Goal: Information Seeking & Learning: Learn about a topic

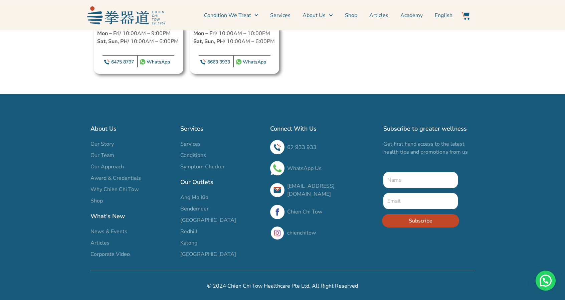
scroll to position [1649, 0]
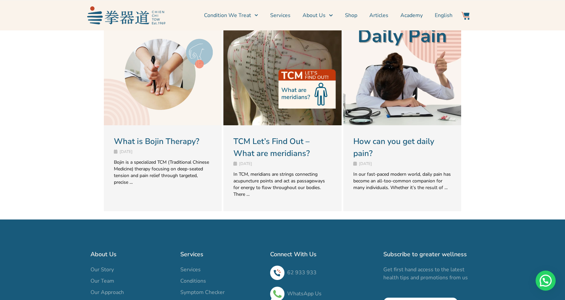
scroll to position [501, 0]
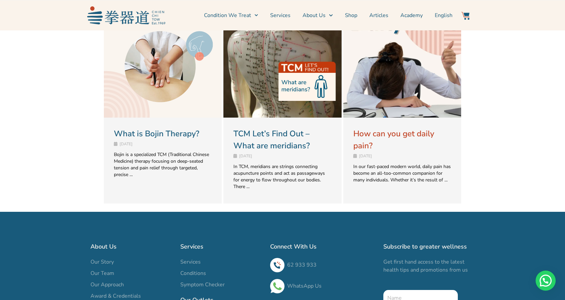
click at [377, 133] on link "How can you get daily pain?" at bounding box center [394, 139] width 81 height 23
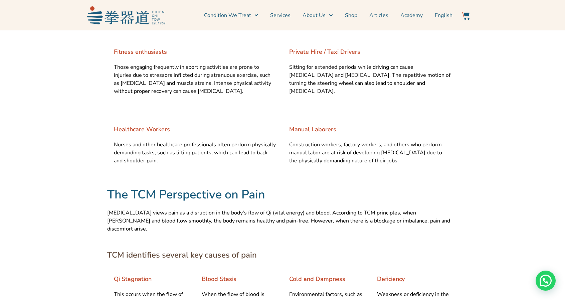
scroll to position [702, 0]
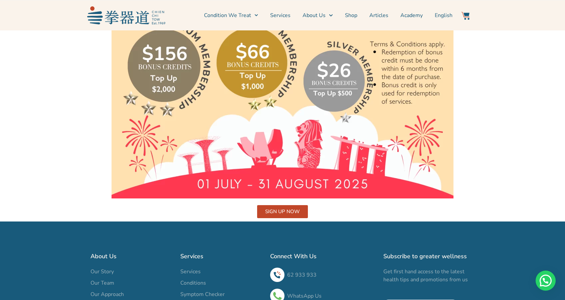
scroll to position [1667, 0]
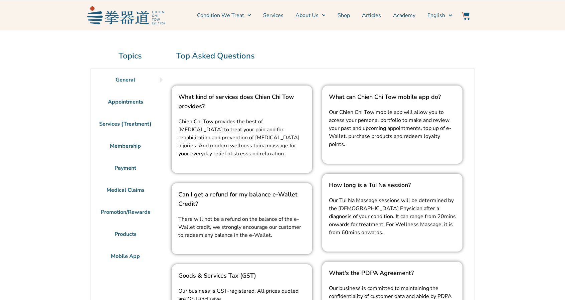
scroll to position [100, 0]
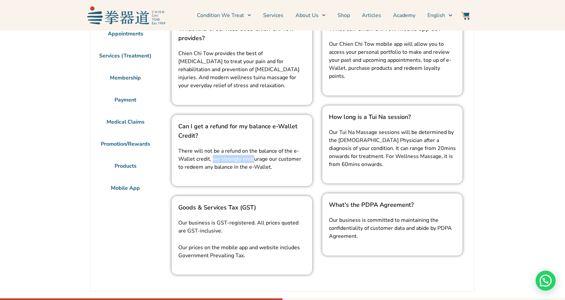
drag, startPoint x: 222, startPoint y: 158, endPoint x: 260, endPoint y: 161, distance: 38.2
click at [253, 161] on p "There will not be a refund on the balance of the e-Wallet credit, we strongly e…" at bounding box center [241, 159] width 127 height 24
click at [263, 162] on p "There will not be a refund on the balance of the e-Wallet credit, we strongly e…" at bounding box center [241, 159] width 127 height 24
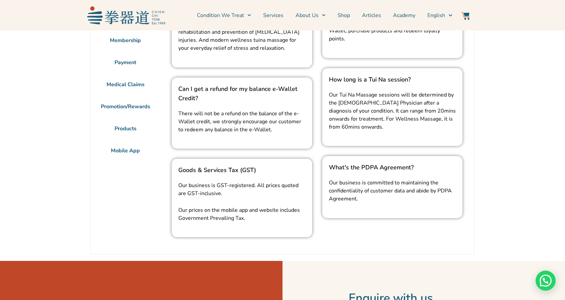
scroll to position [67, 0]
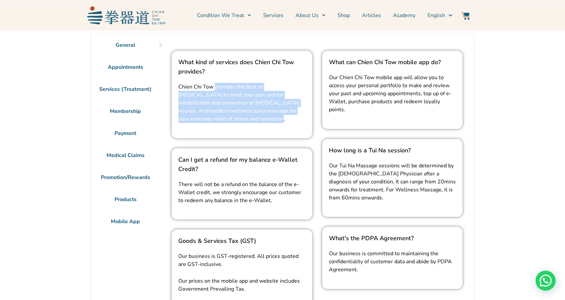
drag, startPoint x: 215, startPoint y: 89, endPoint x: 235, endPoint y: 120, distance: 37.1
click at [235, 120] on span "Chien Chi Tow provides the best of Traditional Chinese Medicine to treat your p…" at bounding box center [238, 102] width 121 height 39
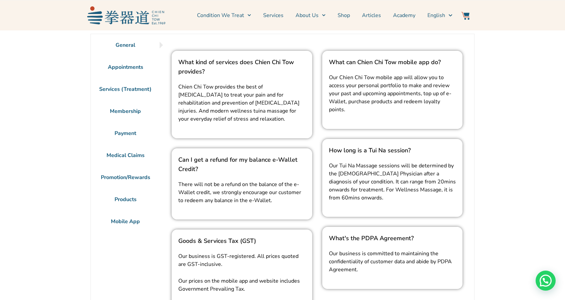
click at [249, 119] on span "Chien Chi Tow provides the best of Traditional Chinese Medicine to treat your p…" at bounding box center [238, 102] width 121 height 39
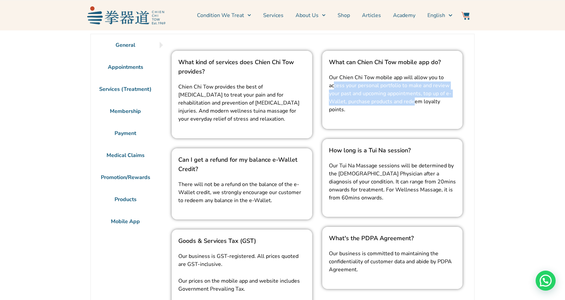
drag, startPoint x: 338, startPoint y: 95, endPoint x: 414, endPoint y: 101, distance: 76.1
click at [414, 101] on span "Our Chien Chi Tow mobile app will allow you to access your personal portfolio t…" at bounding box center [390, 93] width 123 height 39
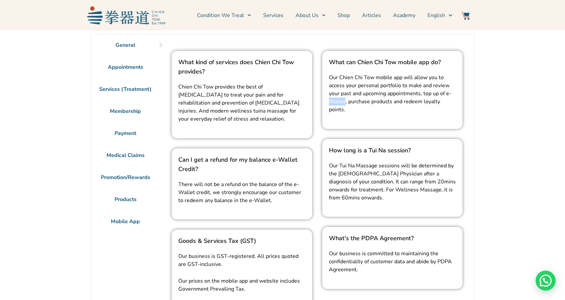
drag, startPoint x: 331, startPoint y: 100, endPoint x: 343, endPoint y: 100, distance: 12.0
click at [343, 100] on span "Our Chien Chi Tow mobile app will allow you to access your personal portfolio t…" at bounding box center [390, 93] width 123 height 39
drag, startPoint x: 346, startPoint y: 101, endPoint x: 364, endPoint y: 102, distance: 17.4
click at [364, 102] on span "Our Chien Chi Tow mobile app will allow you to access your personal portfolio t…" at bounding box center [390, 93] width 123 height 39
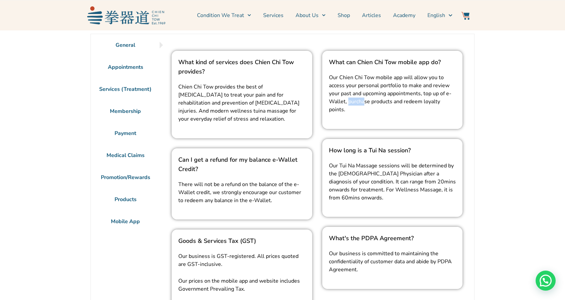
click at [364, 102] on span "Our Chien Chi Tow mobile app will allow you to access your personal portfolio t…" at bounding box center [390, 93] width 123 height 39
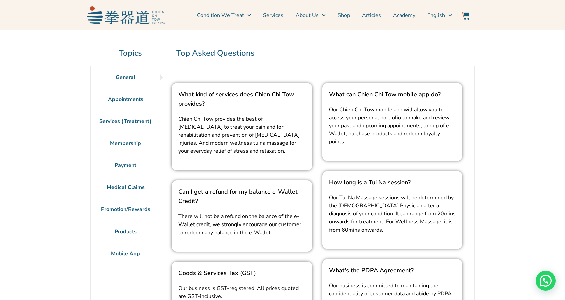
scroll to position [0, 0]
